Goal: Task Accomplishment & Management: Manage account settings

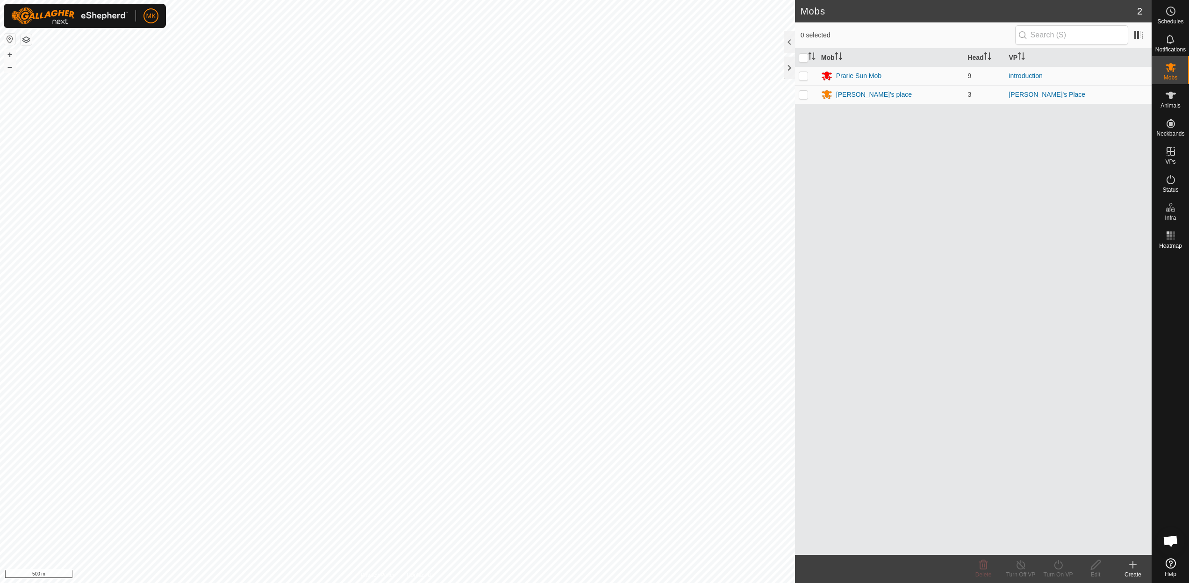
click at [12, 39] on button "button" at bounding box center [9, 39] width 11 height 11
click at [1174, 156] on icon at bounding box center [1170, 151] width 11 height 11
click at [1114, 155] on link "In Rotation" at bounding box center [1111, 151] width 80 height 19
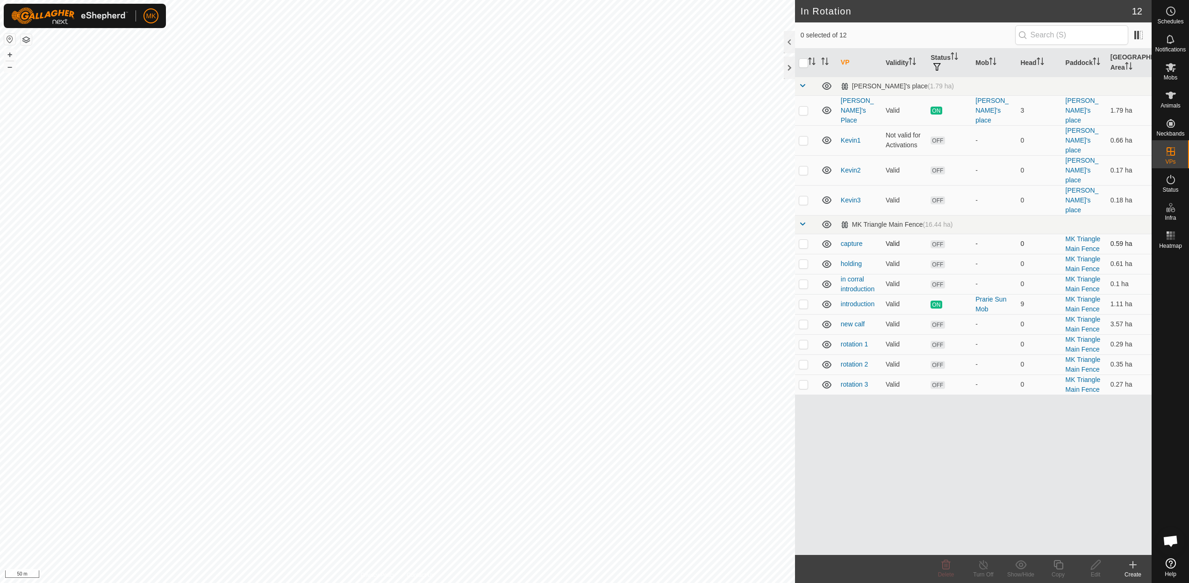
click at [802, 240] on p-checkbox at bounding box center [802, 243] width 9 height 7
checkbox input "false"
click at [805, 260] on p-checkbox at bounding box center [802, 263] width 9 height 7
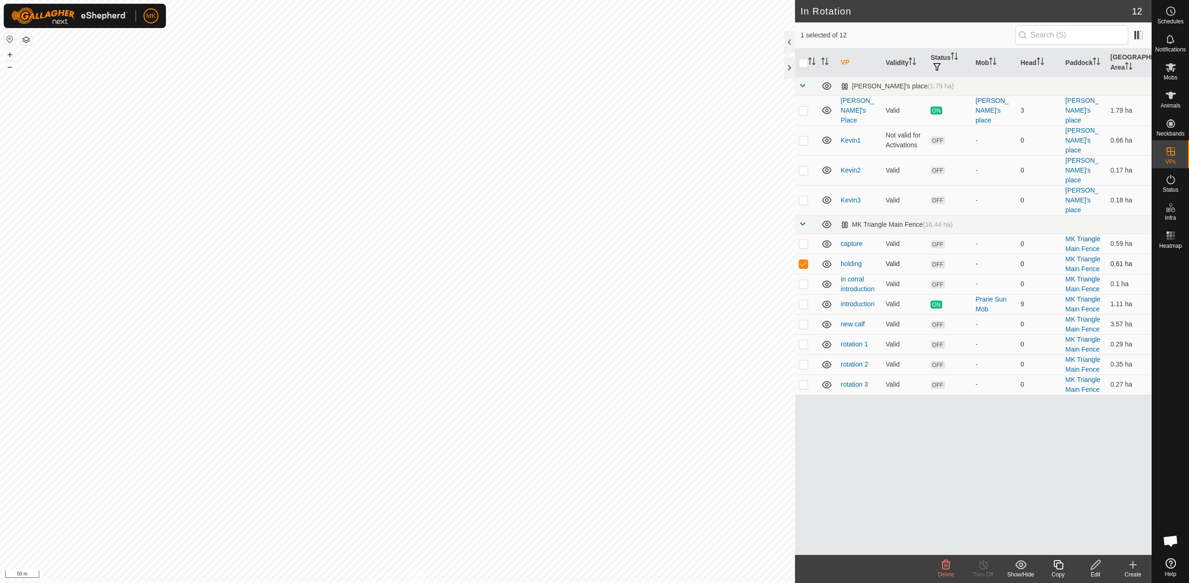
checkbox input "false"
click at [806, 280] on p-checkbox at bounding box center [802, 283] width 9 height 7
checkbox input "false"
click at [804, 320] on p-checkbox at bounding box center [802, 323] width 9 height 7
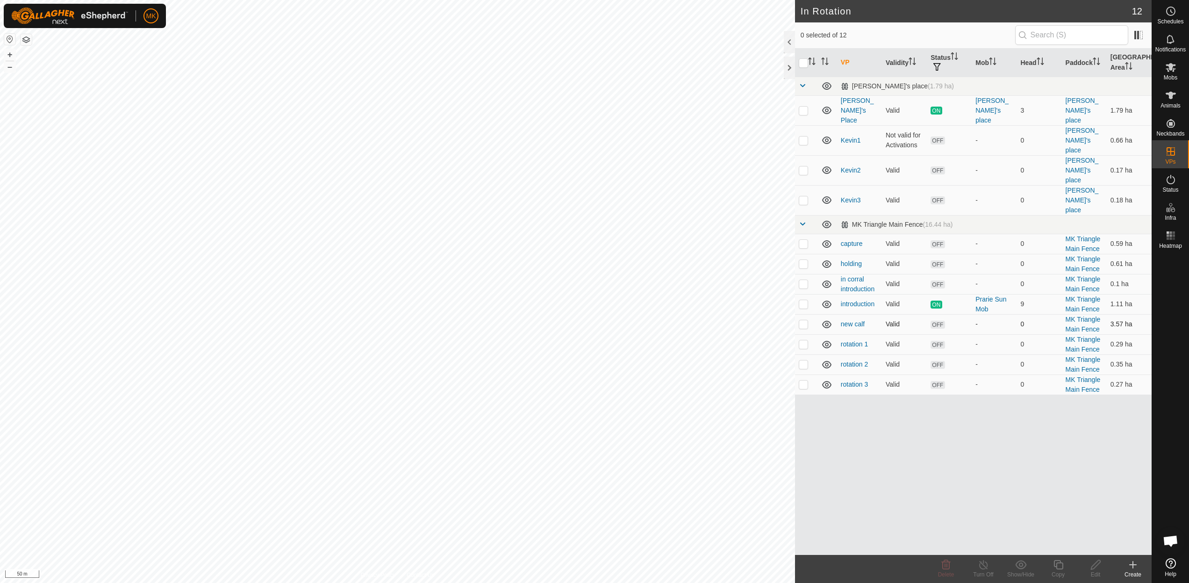
checkbox input "true"
click at [1097, 569] on icon at bounding box center [1096, 564] width 12 height 11
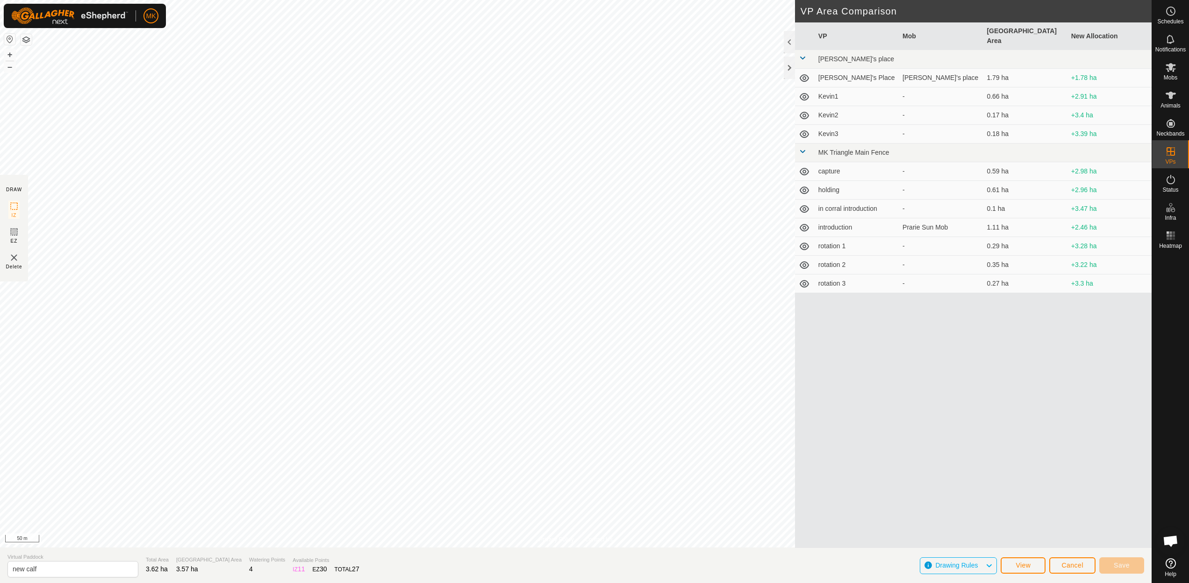
click at [1066, 563] on span "Cancel" at bounding box center [1072, 564] width 22 height 7
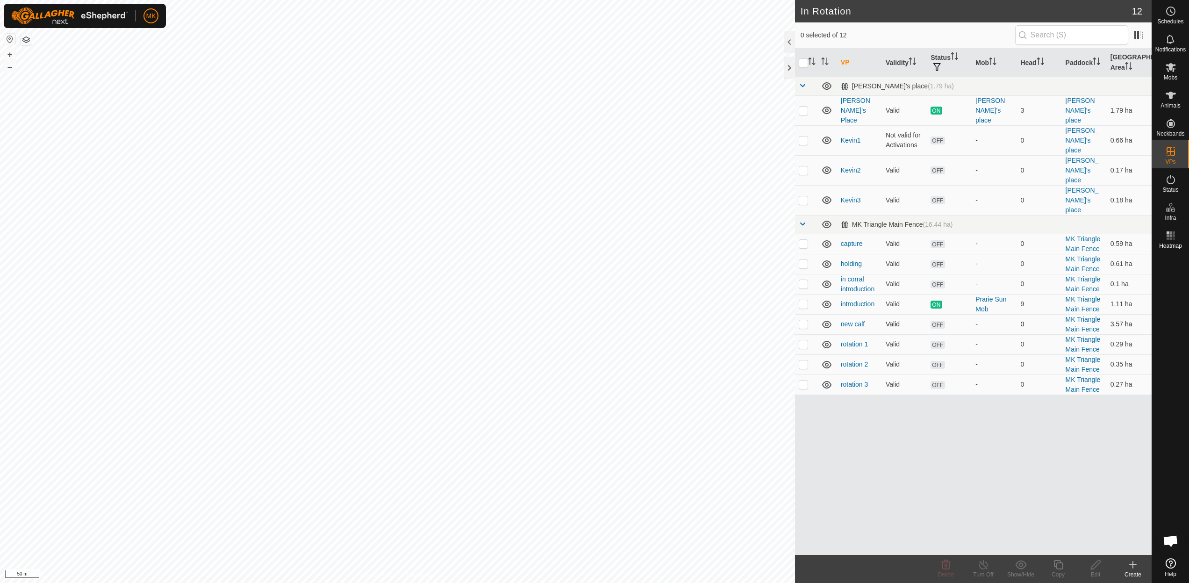
click at [802, 320] on p-checkbox at bounding box center [802, 323] width 9 height 7
checkbox input "true"
click at [805, 340] on p-checkbox at bounding box center [802, 343] width 9 height 7
checkbox input "true"
drag, startPoint x: 801, startPoint y: 326, endPoint x: 808, endPoint y: 344, distance: 19.4
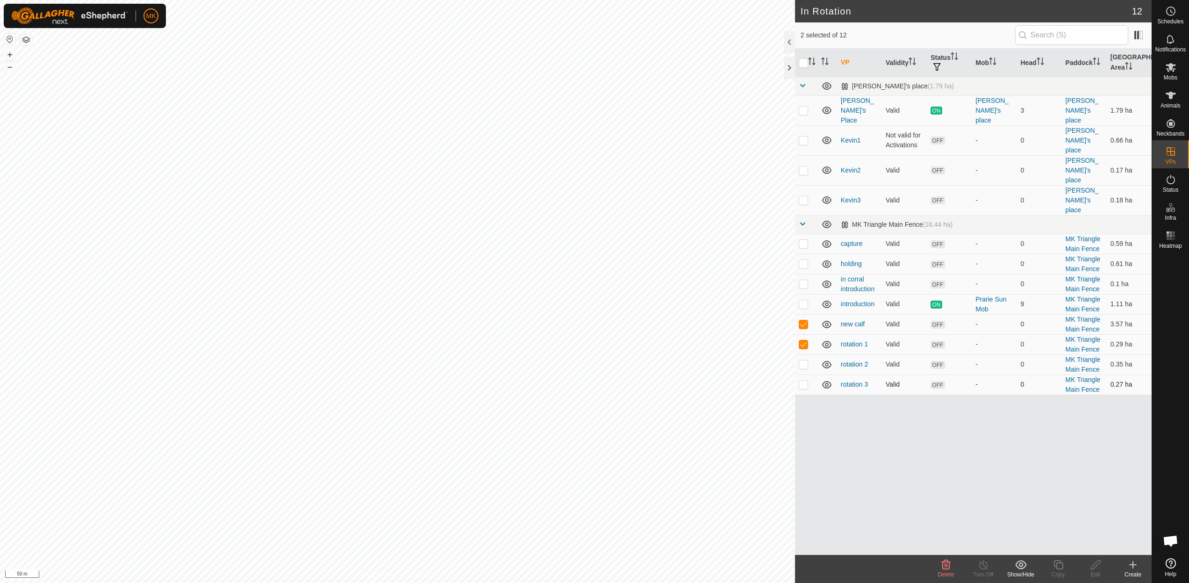
click at [802, 360] on p-checkbox at bounding box center [802, 363] width 9 height 7
checkbox input "true"
click at [808, 374] on td at bounding box center [806, 384] width 22 height 20
checkbox input "true"
click at [945, 569] on icon at bounding box center [945, 564] width 9 height 9
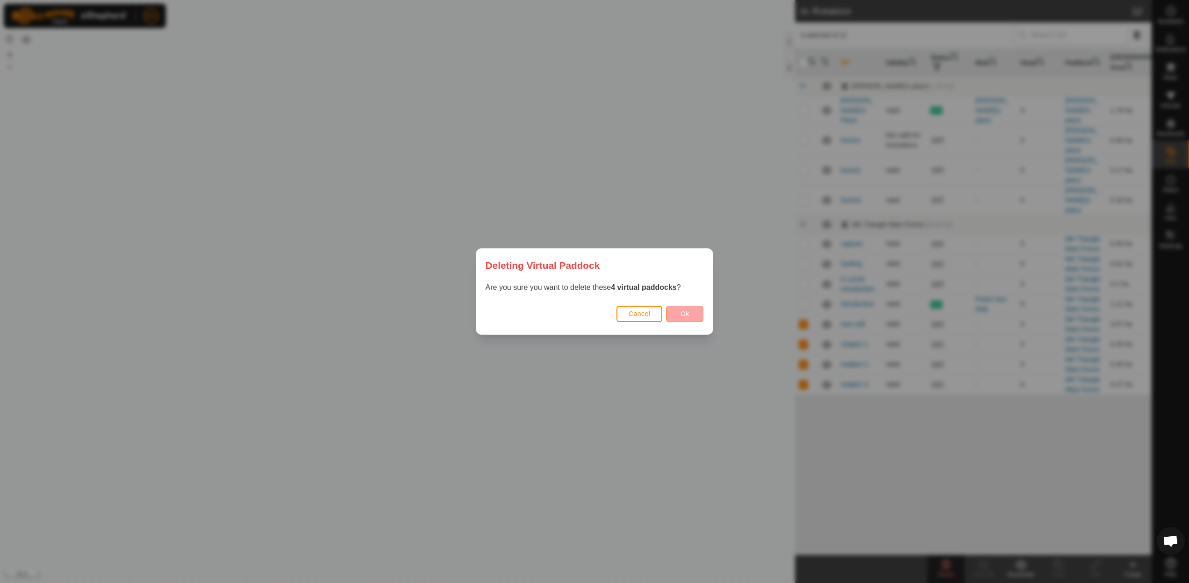
click at [688, 312] on span "Ok" at bounding box center [684, 313] width 9 height 7
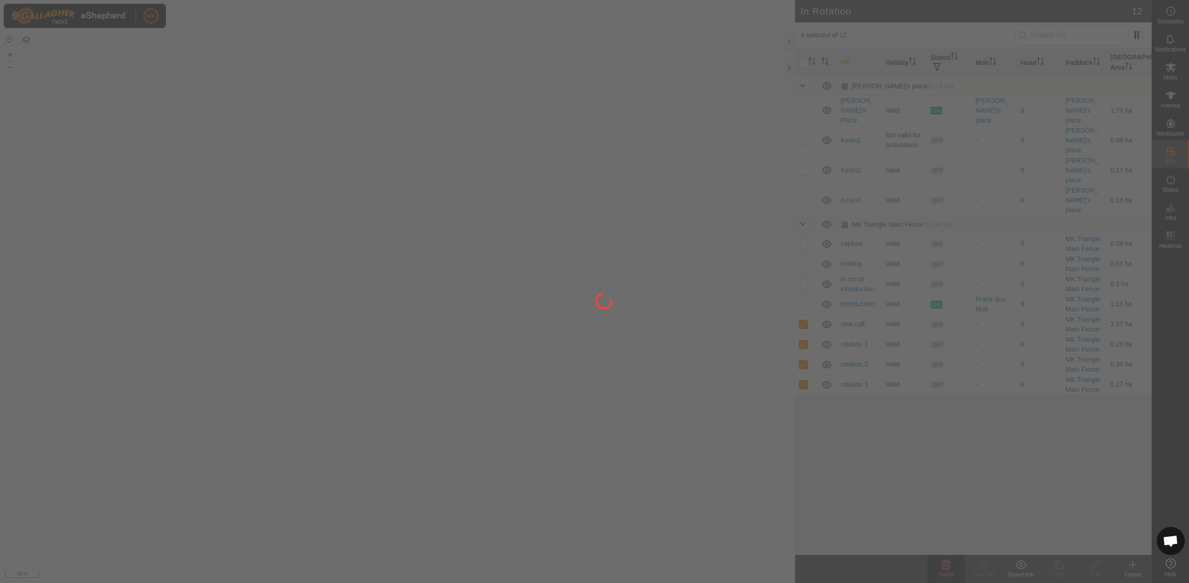
checkbox input "false"
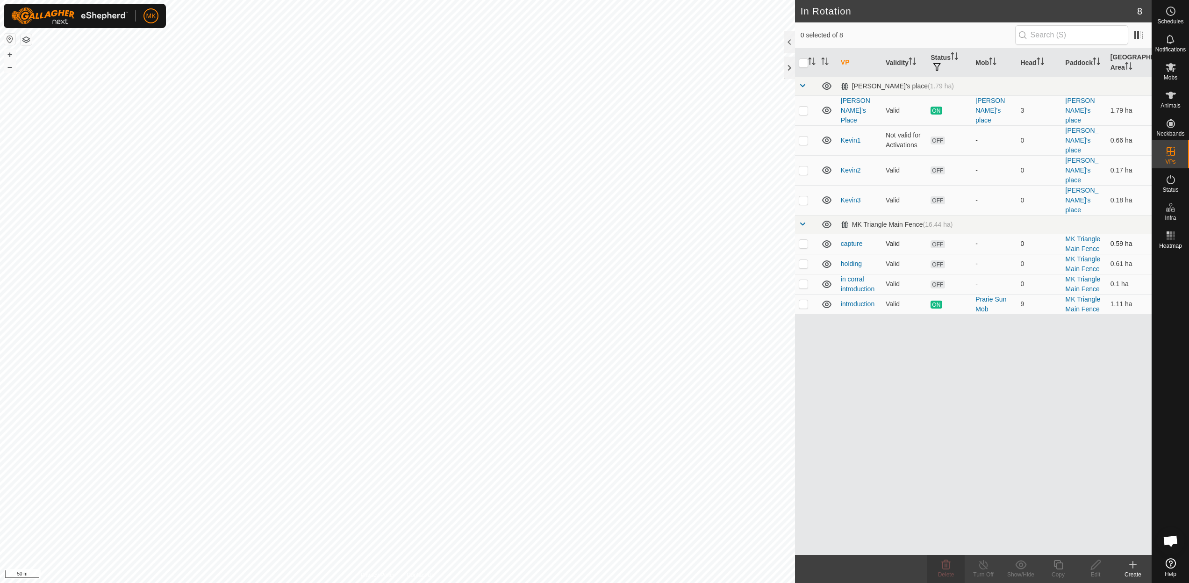
click at [804, 240] on p-checkbox at bounding box center [802, 243] width 9 height 7
checkbox input "true"
click at [1100, 567] on icon at bounding box center [1096, 564] width 12 height 11
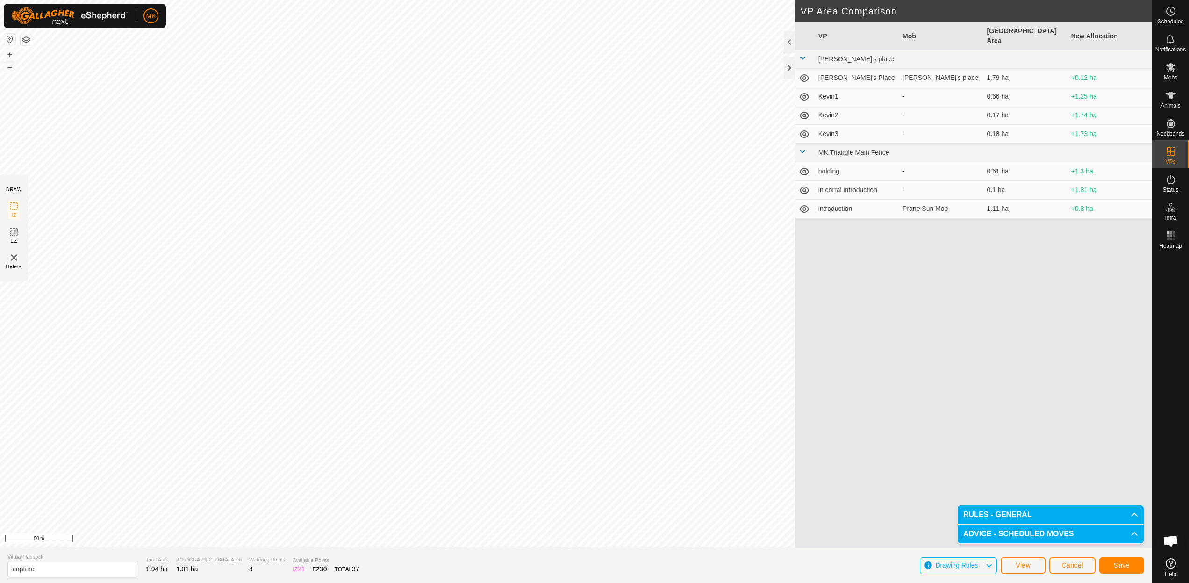
click at [1119, 566] on span "Save" at bounding box center [1121, 564] width 16 height 7
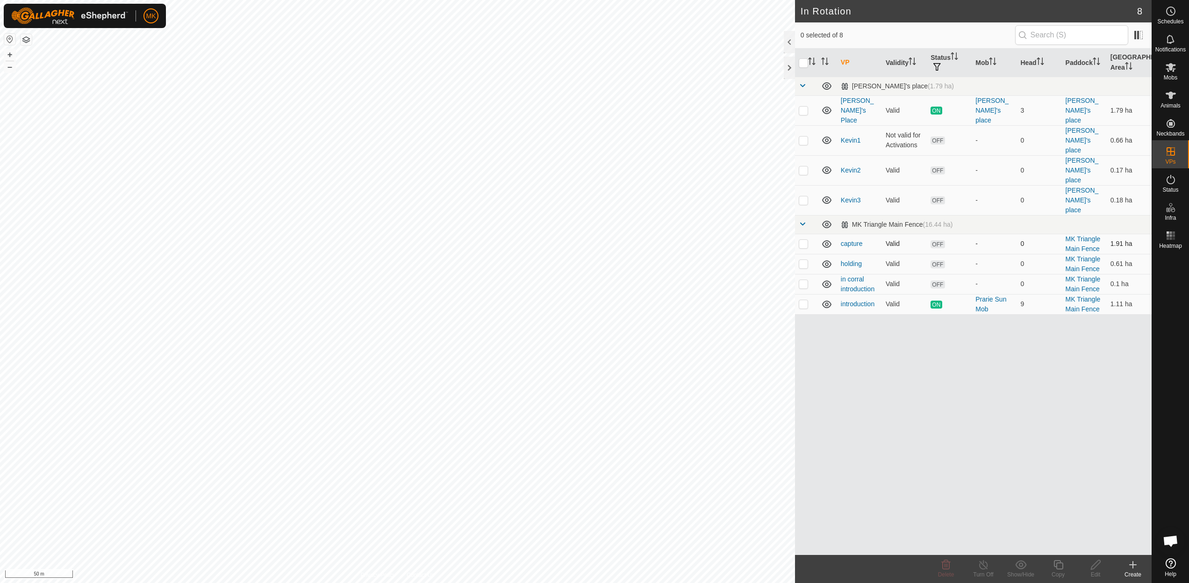
click at [804, 240] on p-checkbox at bounding box center [802, 243] width 9 height 7
checkbox input "true"
click at [804, 240] on p-checkbox at bounding box center [802, 243] width 9 height 7
checkbox input "false"
click at [804, 260] on p-checkbox at bounding box center [802, 263] width 9 height 7
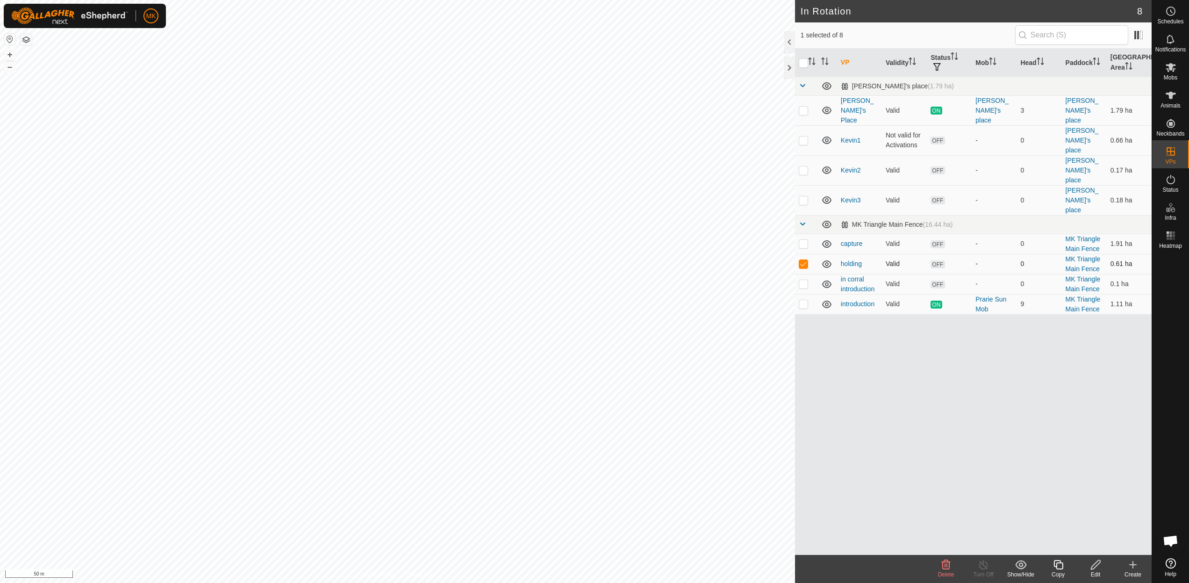
click at [804, 260] on p-checkbox at bounding box center [802, 263] width 9 height 7
checkbox input "false"
click at [1139, 571] on div "Create" at bounding box center [1132, 574] width 37 height 8
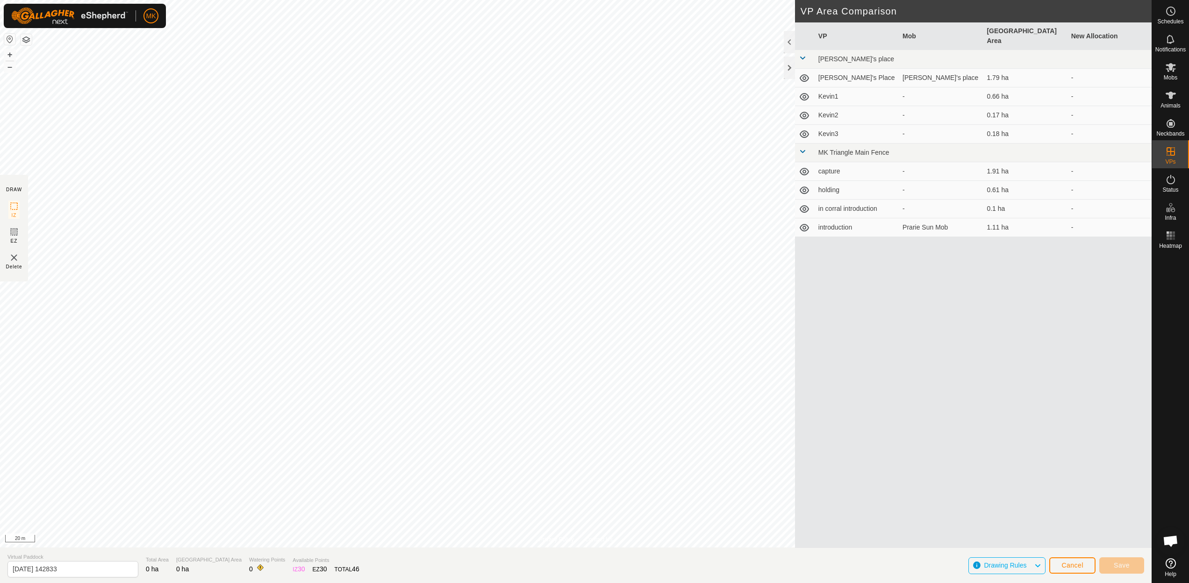
click at [901, 385] on div "VP Mob Grazing Area New Allocation [PERSON_NAME]'s place [PERSON_NAME]'s Place …" at bounding box center [973, 284] width 356 height 525
click at [1055, 518] on div "VP Mob Grazing Area New Allocation [PERSON_NAME]'s place [PERSON_NAME]'s Place …" at bounding box center [973, 284] width 356 height 525
drag, startPoint x: 83, startPoint y: 570, endPoint x: 3, endPoint y: 569, distance: 79.4
click at [3, 569] on section "Virtual Paddock [DATE] 142833 Total Area 0.42 ha Grazing Area 0.42 ha Watering …" at bounding box center [575, 565] width 1151 height 36
click at [8, 568] on input "text" at bounding box center [72, 568] width 131 height 19
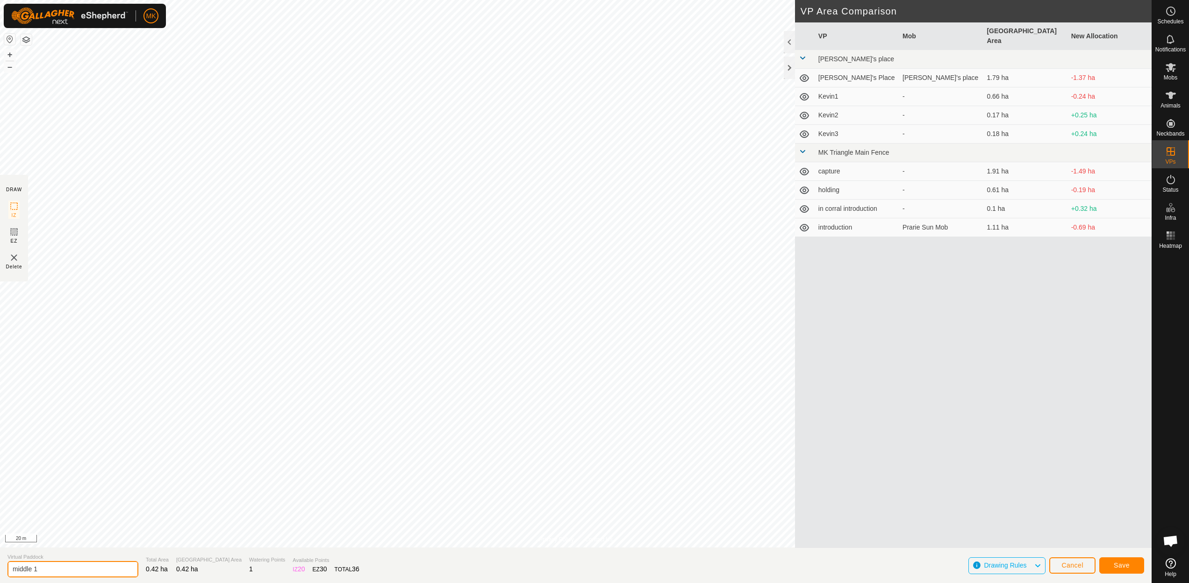
type input "middle 1"
click at [1117, 566] on span "Save" at bounding box center [1121, 564] width 16 height 7
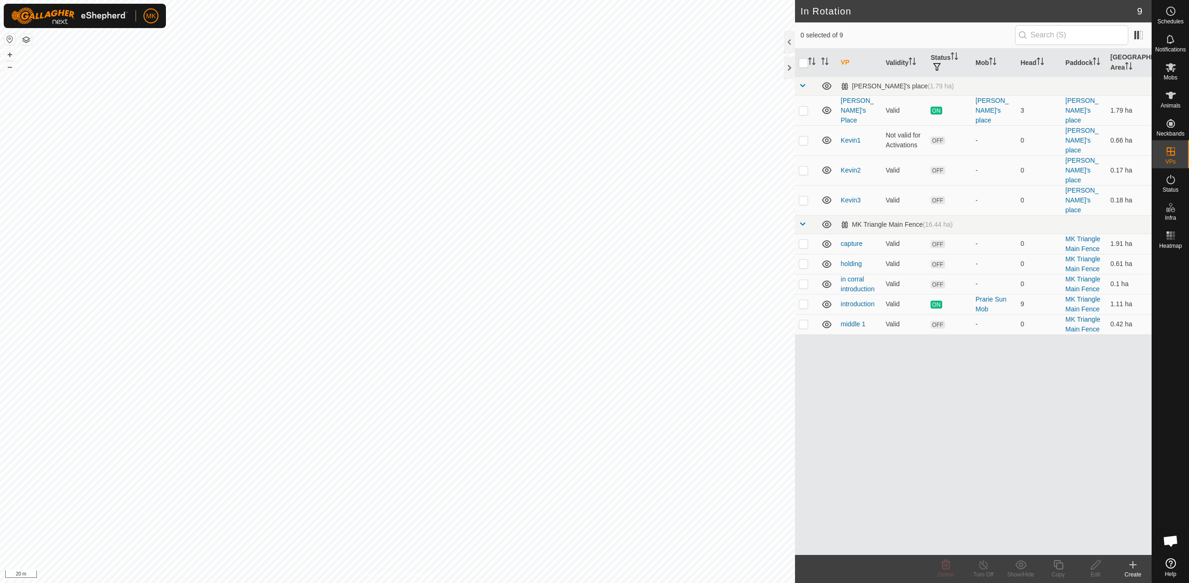
click at [1133, 565] on icon at bounding box center [1133, 564] width 0 height 7
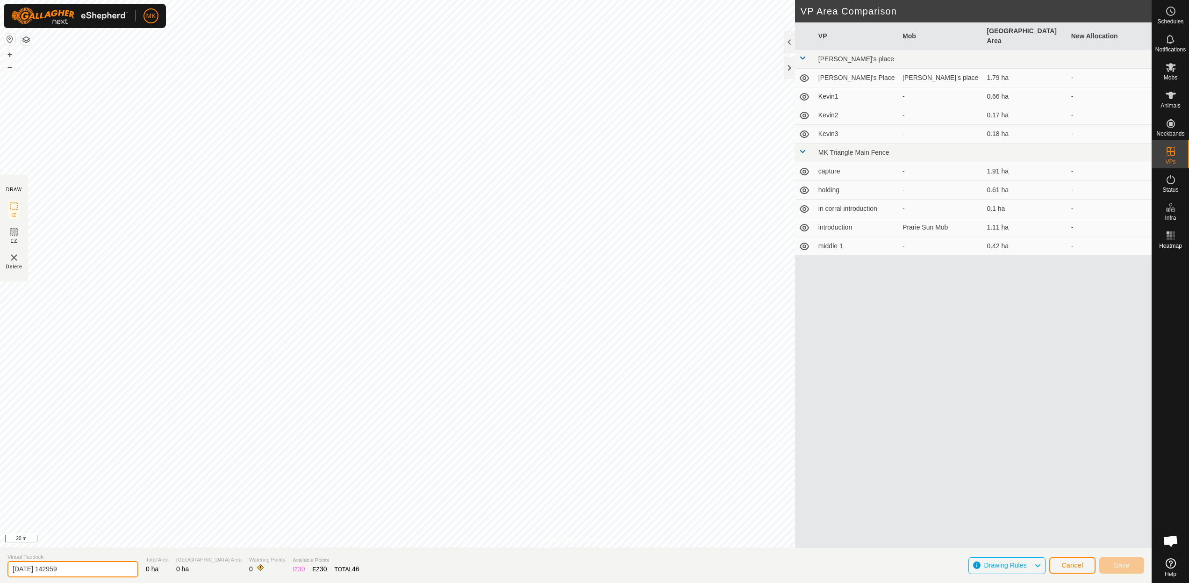
click at [24, 568] on input "[DATE] 142959" at bounding box center [72, 569] width 131 height 16
type input "202"
click at [53, 566] on input "202" at bounding box center [72, 569] width 131 height 16
click at [63, 567] on input "202" at bounding box center [72, 569] width 131 height 16
type input "middle 2"
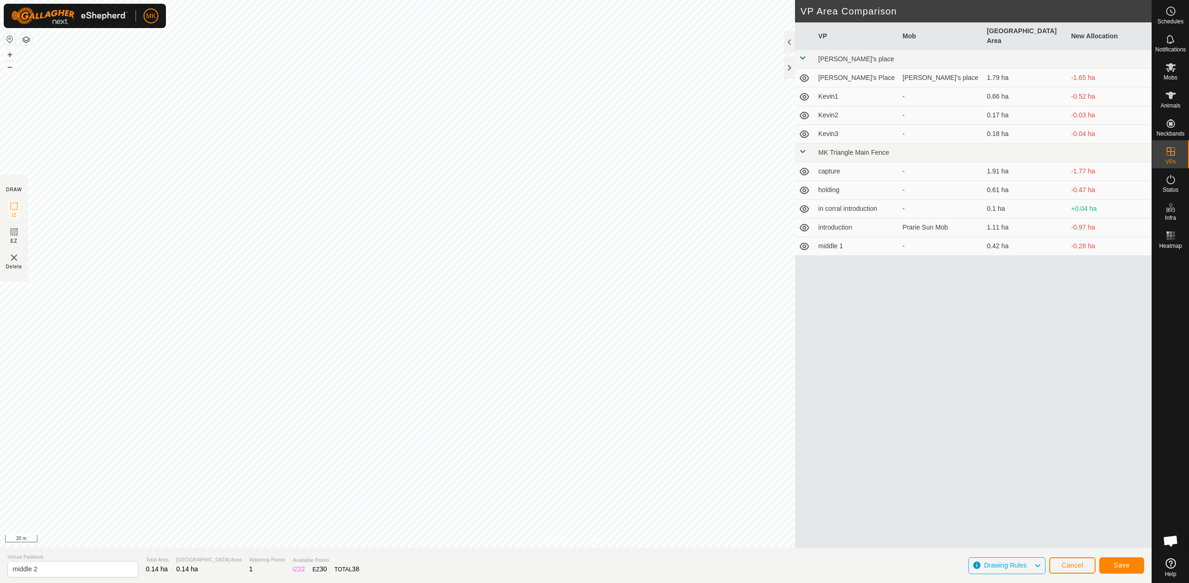
click at [1117, 566] on span "Save" at bounding box center [1121, 564] width 16 height 7
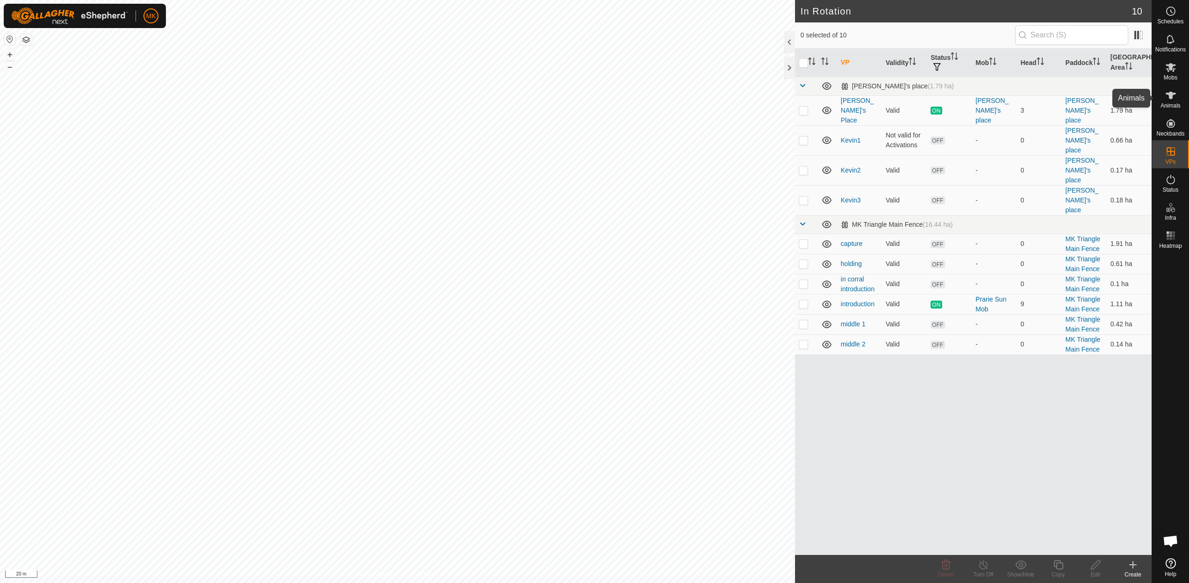
click at [1175, 100] on icon at bounding box center [1170, 95] width 11 height 11
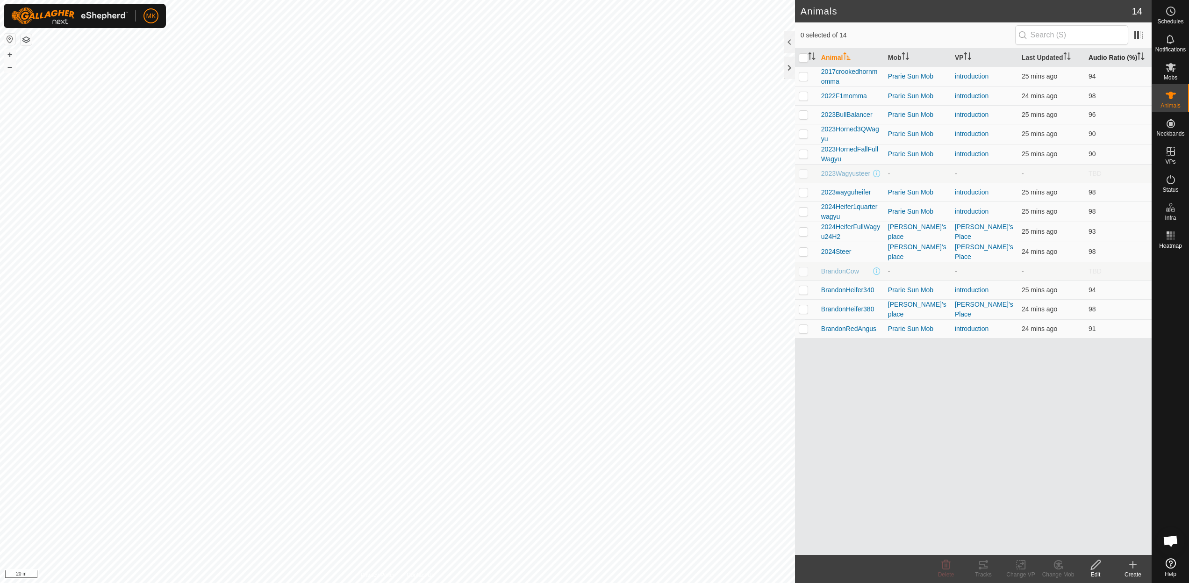
click at [1100, 58] on th "Audio Ratio (%)" at bounding box center [1117, 58] width 67 height 18
click at [1106, 58] on th "Audio Ratio (%)" at bounding box center [1117, 58] width 67 height 18
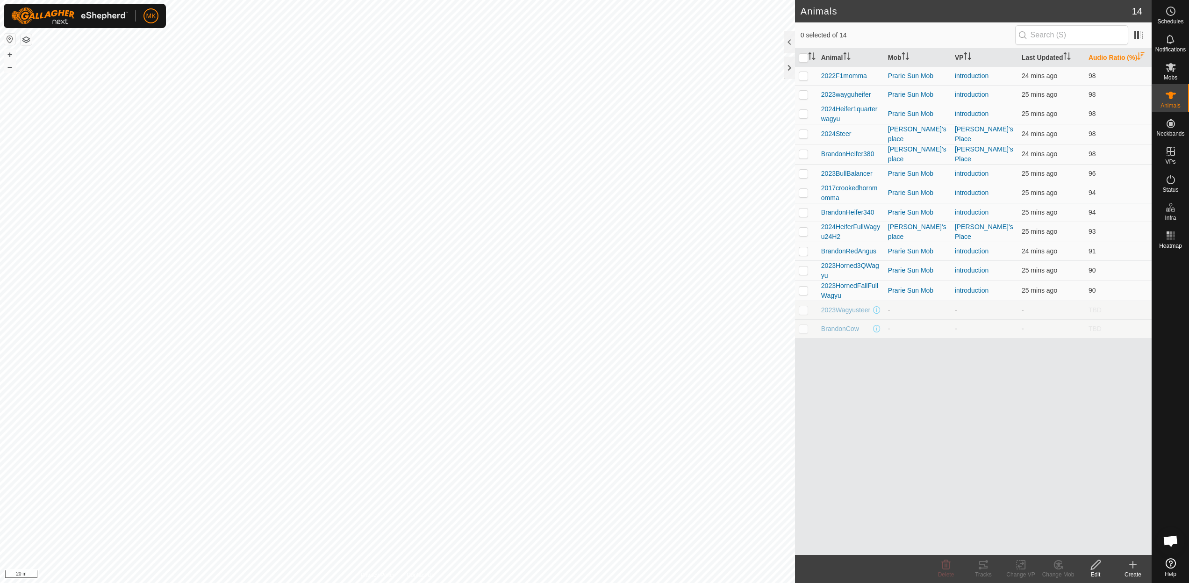
click at [1106, 58] on th "Audio Ratio (%)" at bounding box center [1117, 58] width 67 height 18
